Goal: Find specific page/section: Find specific page/section

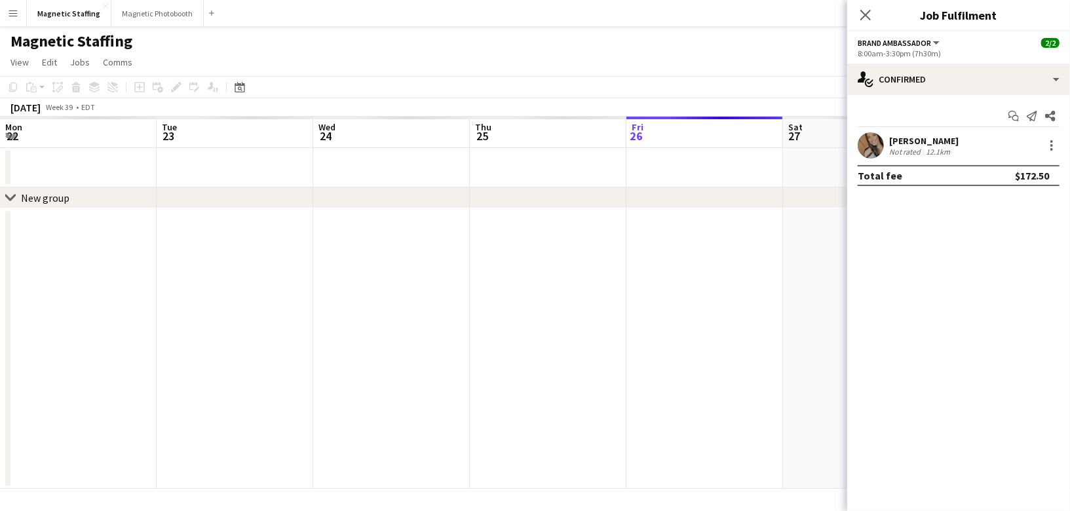
scroll to position [0, 394]
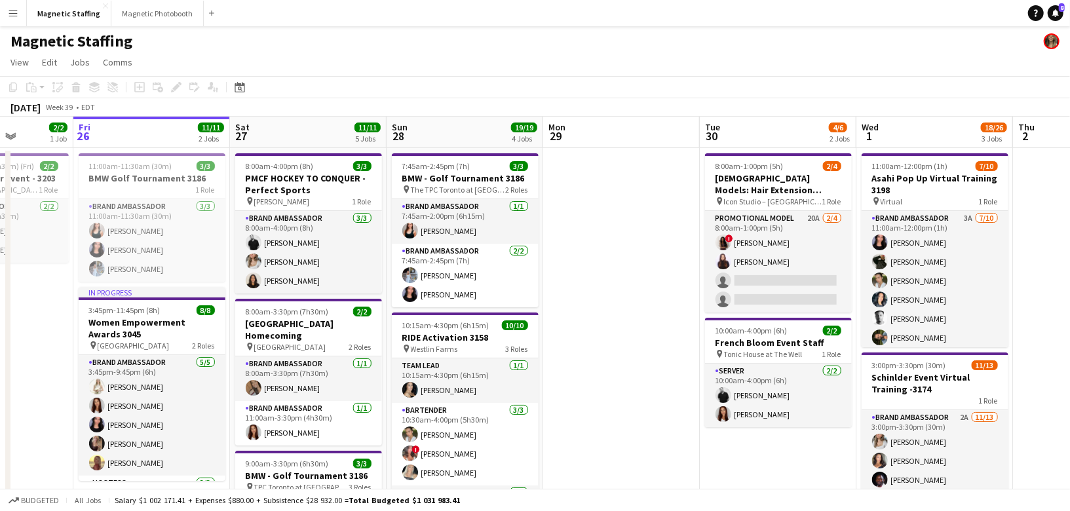
drag, startPoint x: 490, startPoint y: 343, endPoint x: 396, endPoint y: 343, distance: 93.7
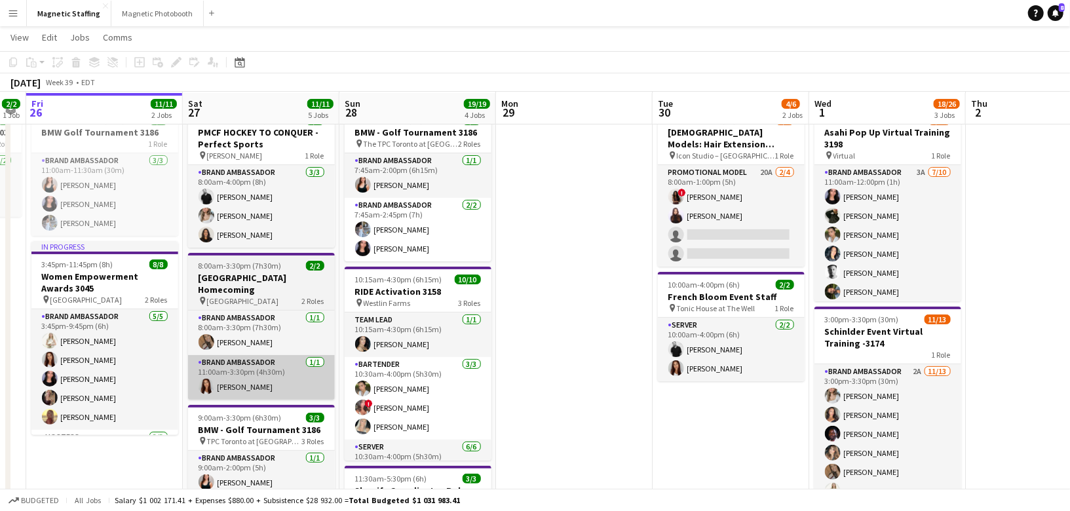
scroll to position [47, 0]
